Goal: Task Accomplishment & Management: Complete application form

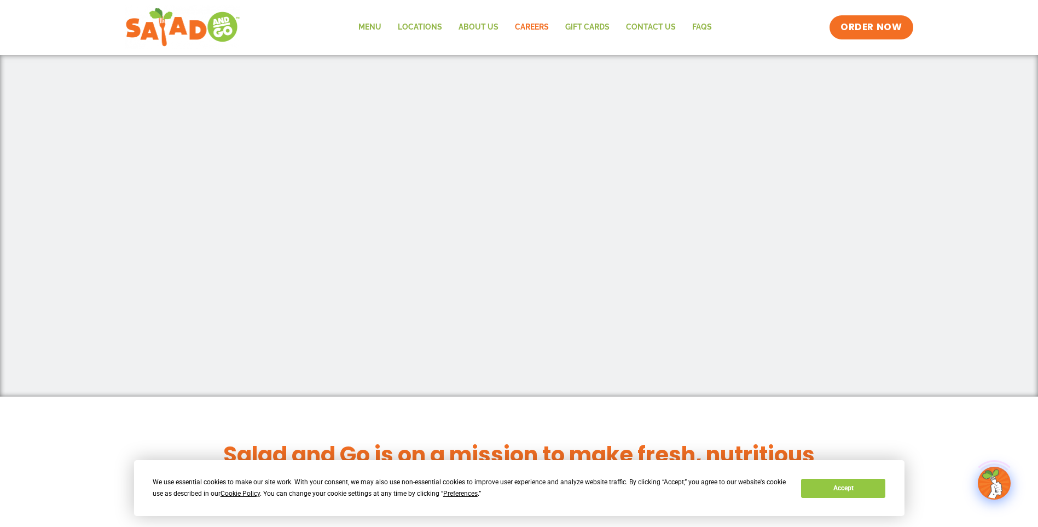
scroll to position [712, 0]
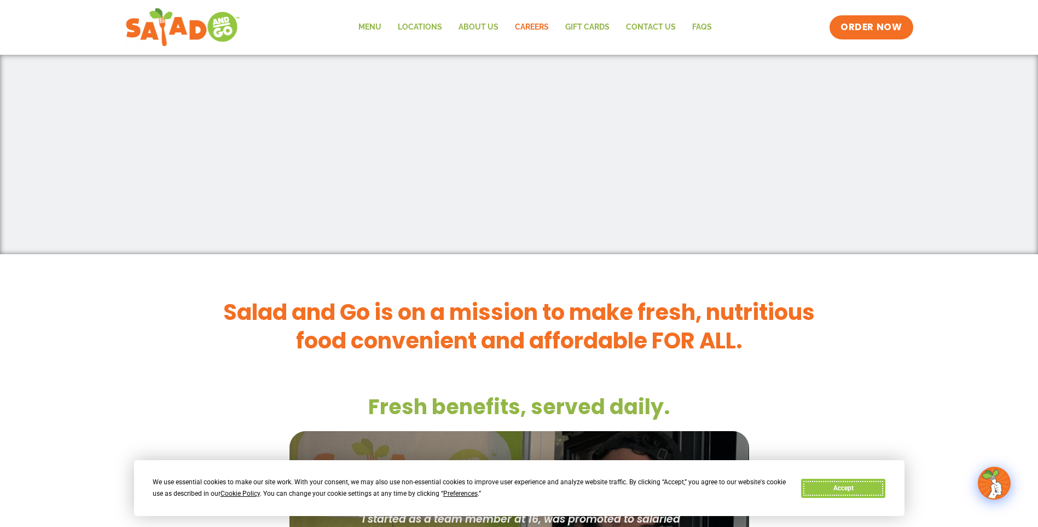
click at [866, 489] on button "Accept" at bounding box center [843, 487] width 84 height 19
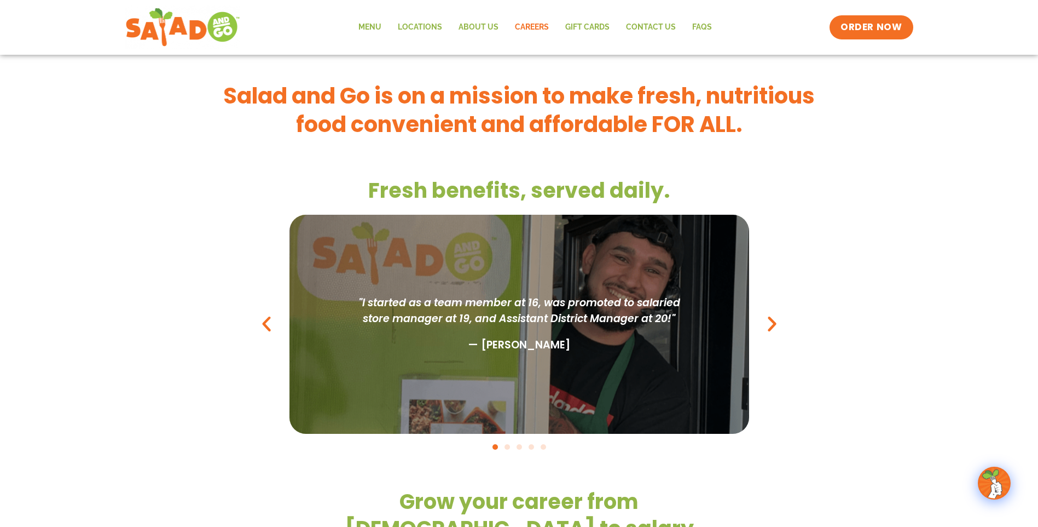
scroll to position [766, 0]
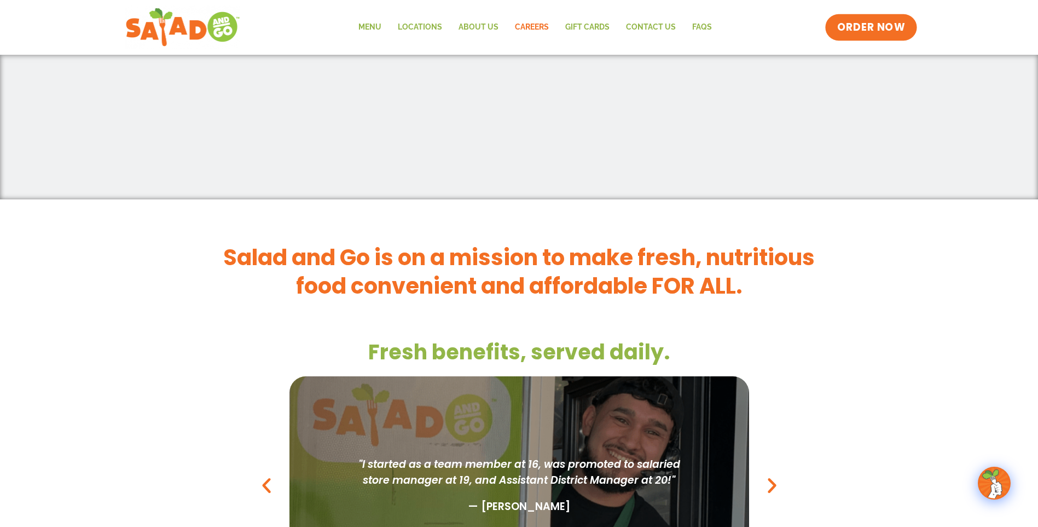
click at [893, 22] on span "ORDER NOW" at bounding box center [871, 27] width 68 height 14
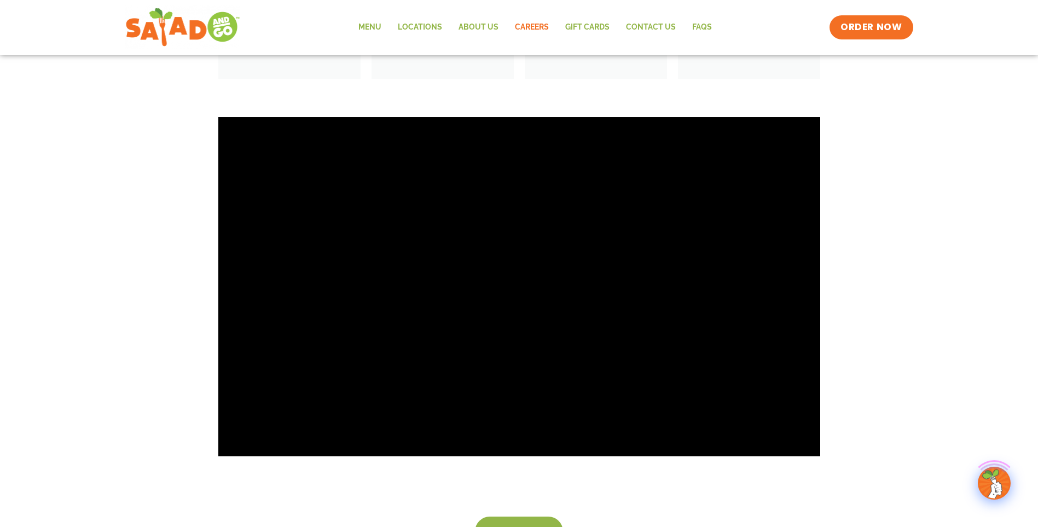
scroll to position [2005, 0]
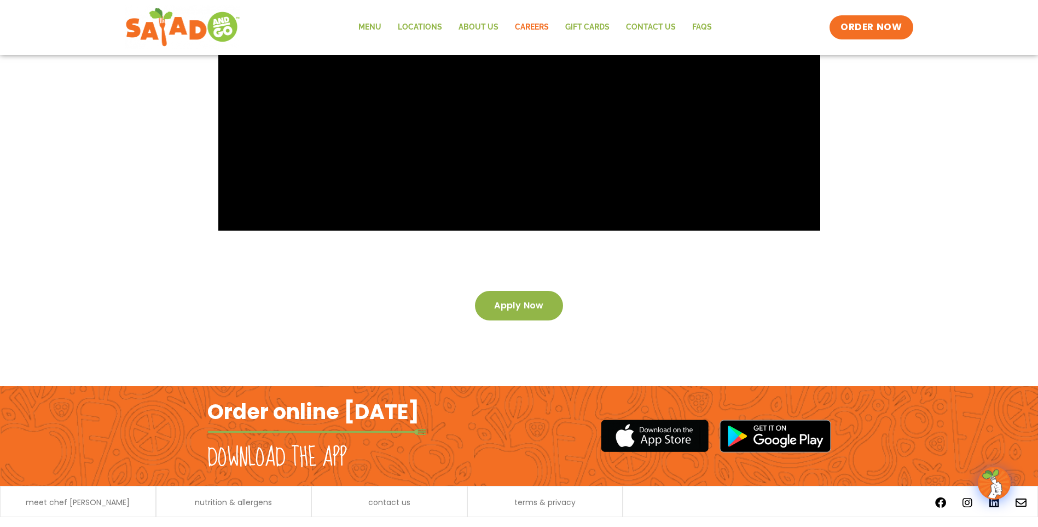
click at [511, 291] on link "Apply now" at bounding box center [519, 306] width 88 height 30
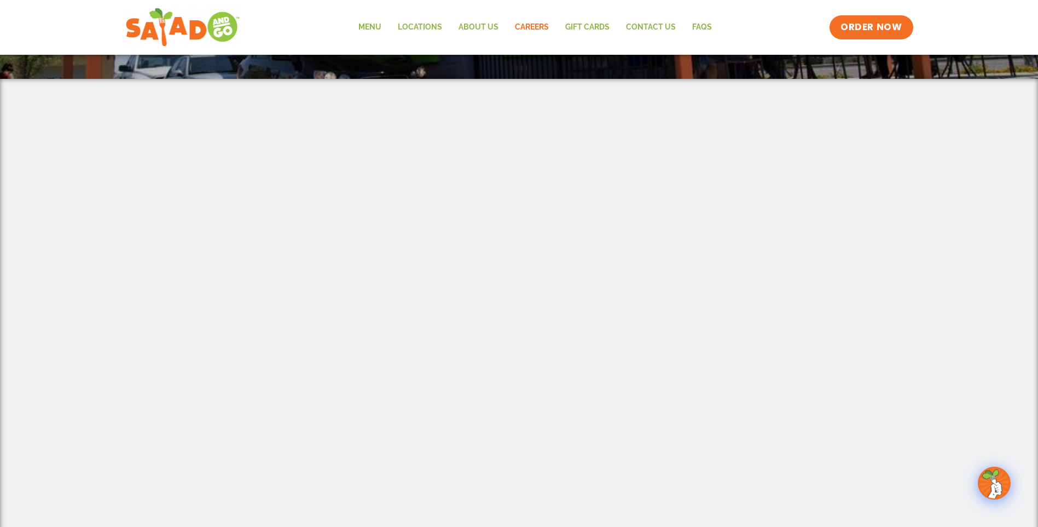
scroll to position [241, 0]
